Goal: Navigation & Orientation: Find specific page/section

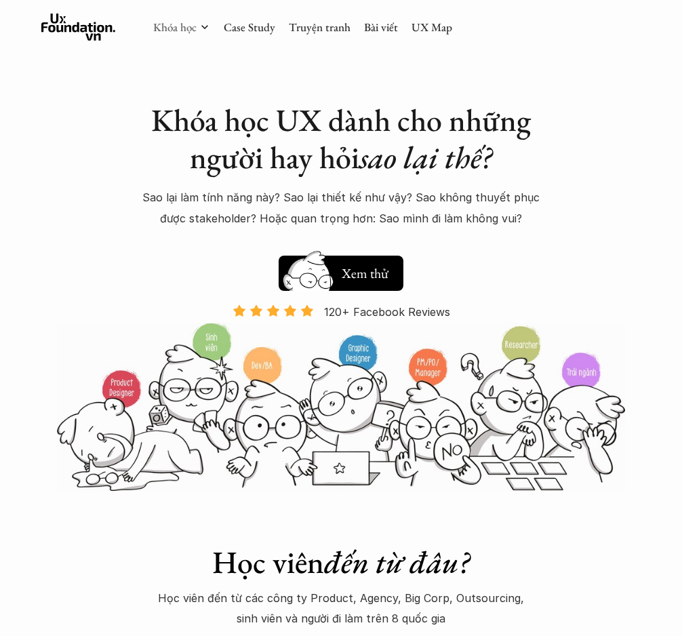
click at [186, 33] on link "Khóa học" at bounding box center [174, 27] width 43 height 15
click at [206, 24] on icon at bounding box center [204, 27] width 11 height 11
click at [203, 30] on icon at bounding box center [204, 27] width 11 height 11
click at [170, 22] on link "Khóa học" at bounding box center [174, 27] width 43 height 15
click at [167, 32] on link "Khóa học" at bounding box center [174, 27] width 43 height 15
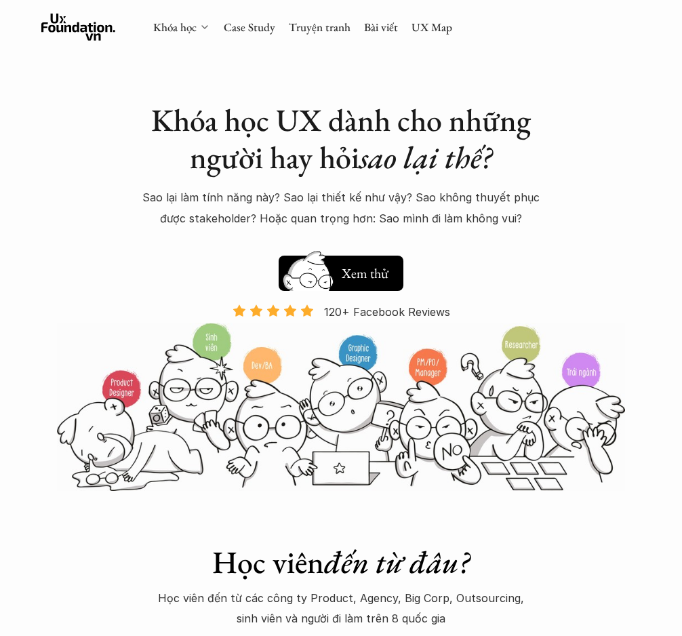
click at [207, 25] on icon at bounding box center [204, 27] width 11 height 11
click at [201, 32] on icon at bounding box center [204, 27] width 11 height 11
click at [205, 25] on icon at bounding box center [204, 27] width 11 height 11
click at [205, 28] on polyline at bounding box center [204, 27] width 5 height 3
